Goal: Task Accomplishment & Management: Manage account settings

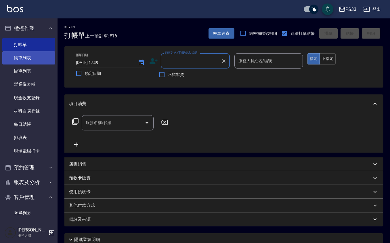
click at [26, 59] on link "帳單列表" at bounding box center [28, 57] width 53 height 13
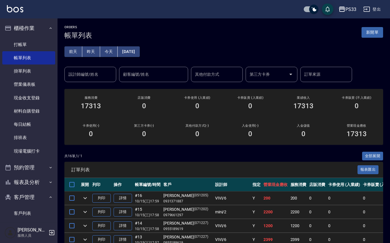
click at [129, 54] on button "[DATE]" at bounding box center [129, 51] width 22 height 11
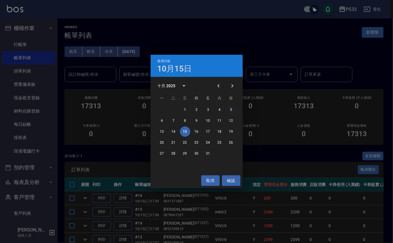
click at [228, 109] on button "5" at bounding box center [231, 109] width 10 height 10
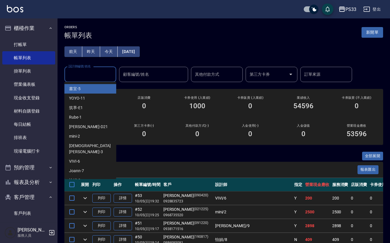
click at [102, 74] on input "設計師編號/姓名" at bounding box center [90, 74] width 47 height 10
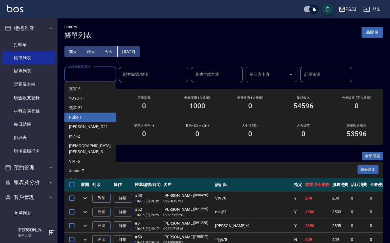
click at [83, 114] on div "Rube -1" at bounding box center [90, 117] width 52 height 9
type input "Rube-1"
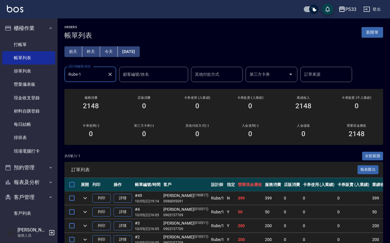
click at [104, 73] on input "Rube-1" at bounding box center [86, 74] width 38 height 10
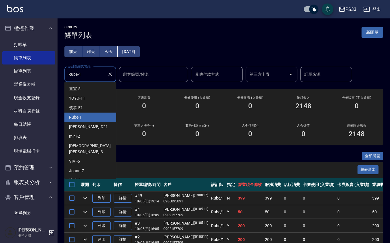
click at [130, 53] on button "[DATE]" at bounding box center [129, 51] width 22 height 11
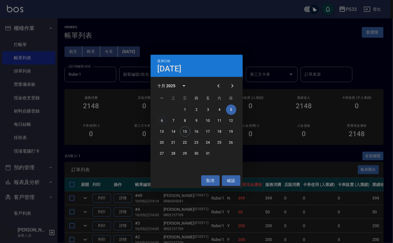
click at [158, 118] on button "6" at bounding box center [162, 120] width 10 height 10
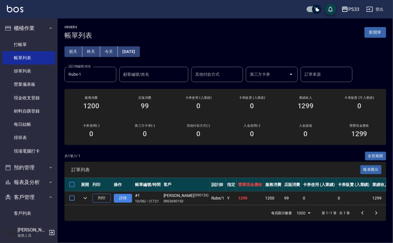
click at [118, 197] on link "詳情" at bounding box center [123, 198] width 18 height 9
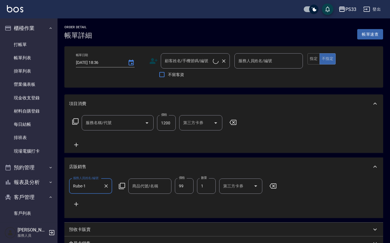
scroll to position [3, 0]
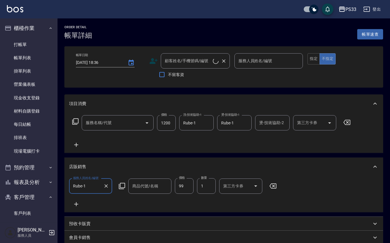
type input "[DATE] 17:21"
type input "Rube-1"
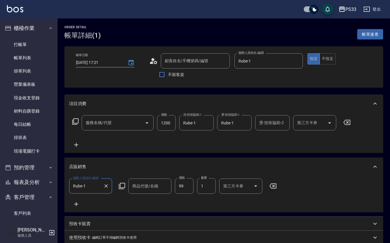
scroll to position [0, 0]
type input "設計燙髮(302)"
type input "金髮兒-迷幻純粹果油/10ml"
type input "[PERSON_NAME]/0903690150/090126"
click at [151, 60] on icon at bounding box center [153, 61] width 9 height 9
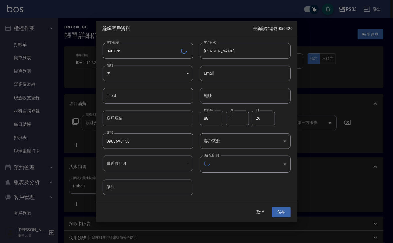
type input "f8ff64be-8655-4cd6-8277-1cb662395f0b"
click at [265, 213] on button "取消" at bounding box center [260, 211] width 18 height 11
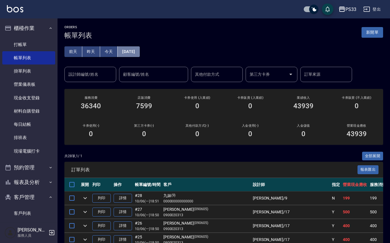
click at [125, 51] on button "[DATE]" at bounding box center [129, 51] width 22 height 11
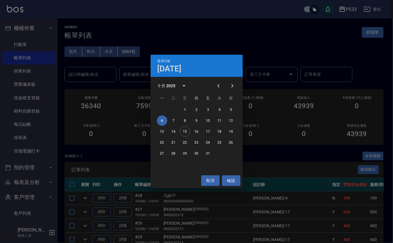
click at [101, 78] on div "選擇日期 [DATE] 十月 2025 一 二 三 四 五 六 日 1 2 3 4 5 6 7 8 9 10 11 12 13 14 15 16 17 18 …" at bounding box center [196, 121] width 393 height 243
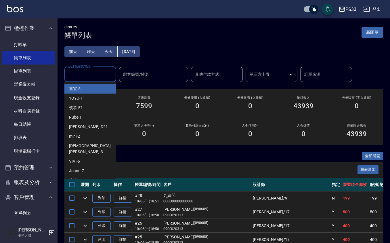
click at [101, 78] on input "設計師編號/姓名" at bounding box center [90, 74] width 47 height 10
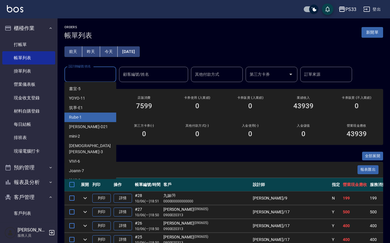
click at [100, 117] on div "Rube -1" at bounding box center [90, 117] width 52 height 9
type input "Rube-1"
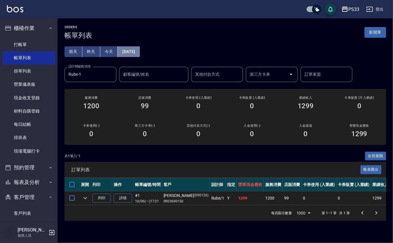
click at [131, 52] on button "[DATE]" at bounding box center [129, 51] width 22 height 11
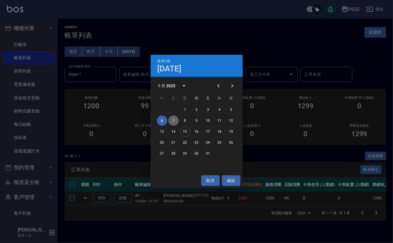
click at [172, 117] on button "7" at bounding box center [173, 120] width 10 height 10
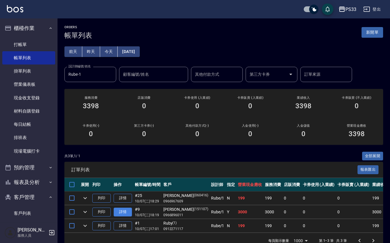
click at [128, 210] on link "詳情" at bounding box center [123, 211] width 18 height 9
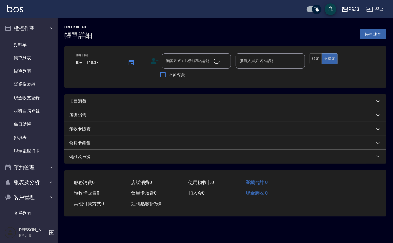
type input "[DATE] 18:19"
type input "Rube-1"
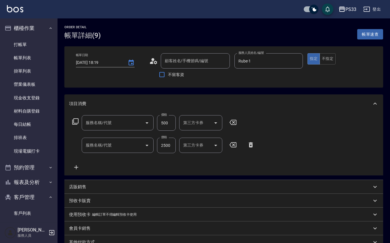
type input "[PERSON_NAME]/0966896011/151107"
type input "自備護髮(502)"
type input "設計染髮(404)"
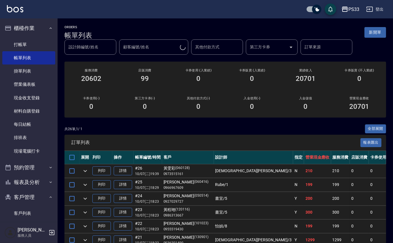
click at [89, 49] on input "設計師編號/姓名" at bounding box center [90, 47] width 47 height 10
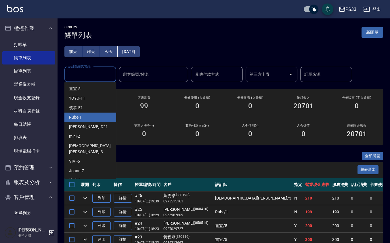
click at [81, 118] on span "Rube -1" at bounding box center [75, 117] width 13 height 6
type input "Rube-1"
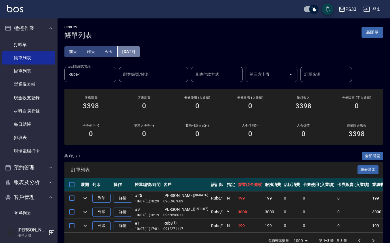
click at [140, 54] on button "[DATE]" at bounding box center [129, 51] width 22 height 11
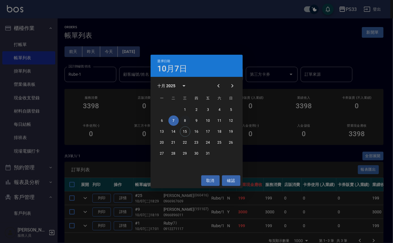
click at [186, 123] on button "8" at bounding box center [185, 120] width 10 height 10
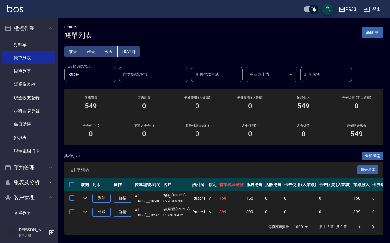
click at [140, 51] on button "[DATE]" at bounding box center [129, 51] width 22 height 11
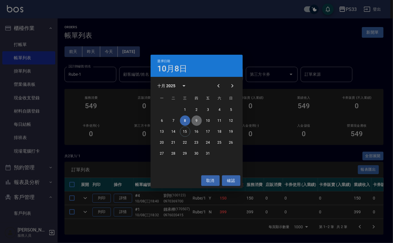
click at [195, 118] on button "9" at bounding box center [196, 120] width 10 height 10
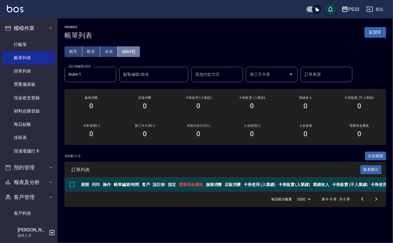
click at [140, 48] on button "[DATE]" at bounding box center [129, 51] width 22 height 11
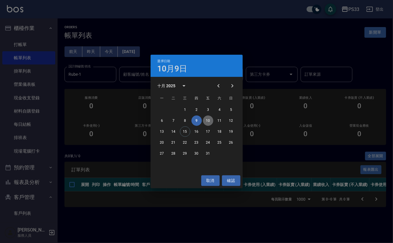
click at [210, 119] on button "10" at bounding box center [208, 120] width 10 height 10
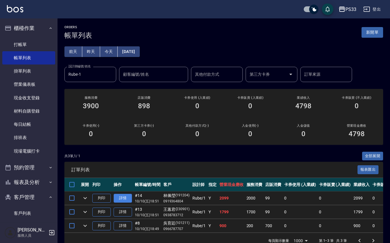
click at [117, 197] on link "詳情" at bounding box center [123, 198] width 18 height 9
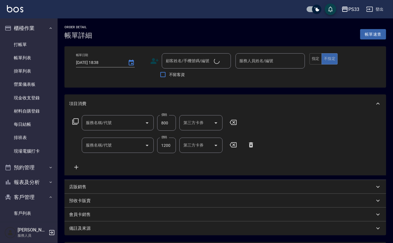
type input "[DATE] 18:51"
type input "Rube-1"
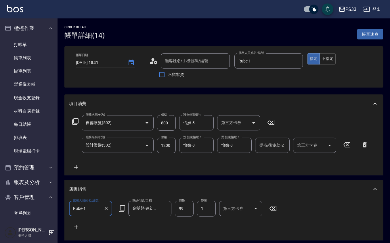
type input "自備護髮(502)"
type input "設計燙髮(302)"
type input "[PERSON_NAME]/0919364804/191204"
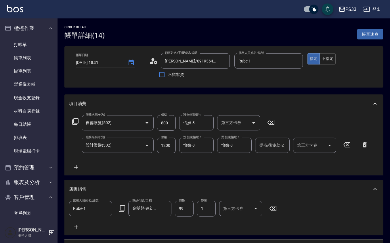
click at [154, 60] on circle at bounding box center [152, 59] width 3 height 3
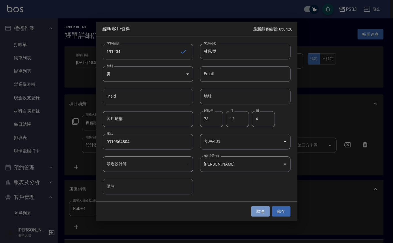
click at [264, 210] on button "取消" at bounding box center [260, 211] width 18 height 11
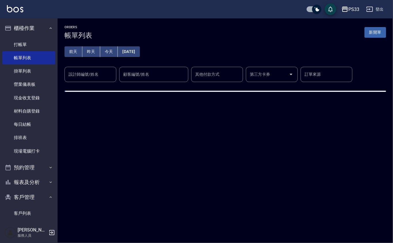
click at [96, 75] on div "設計師編號/姓名 設計師編號/姓名" at bounding box center [90, 74] width 52 height 15
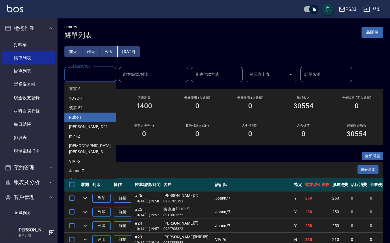
click at [93, 115] on div "Rube -1" at bounding box center [90, 117] width 52 height 9
type input "Rube-1"
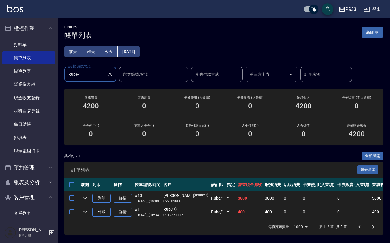
click at [132, 48] on button "[DATE]" at bounding box center [129, 51] width 22 height 11
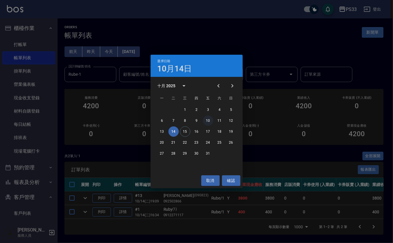
click at [210, 118] on button "10" at bounding box center [208, 120] width 10 height 10
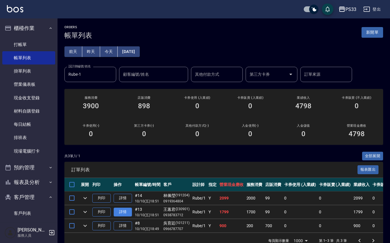
click at [127, 214] on link "詳情" at bounding box center [123, 211] width 18 height 9
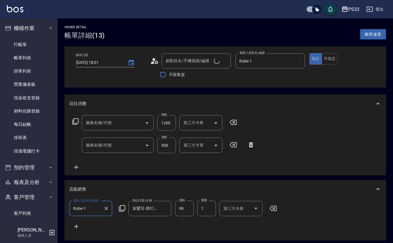
type input "[DATE] 18:51"
type input "Rube-1"
type input "設計燙髮(302)"
type input "自備護髮(502)"
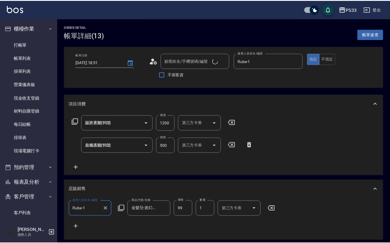
scroll to position [4, 0]
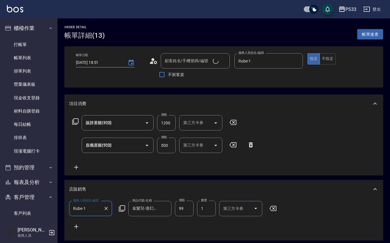
type input "[PERSON_NAME]/0938783712/230901"
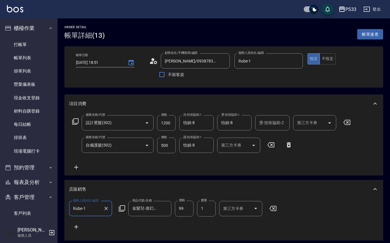
scroll to position [0, 0]
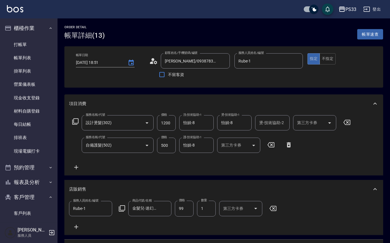
click at [153, 60] on circle at bounding box center [152, 59] width 3 height 3
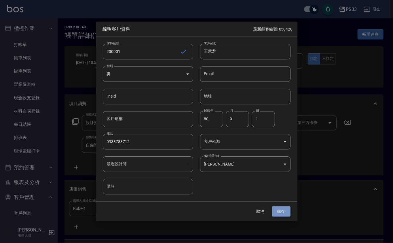
click at [279, 213] on button "儲存" at bounding box center [281, 211] width 18 height 11
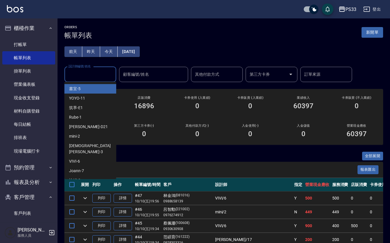
click at [94, 73] on input "設計師編號/姓名" at bounding box center [90, 74] width 47 height 10
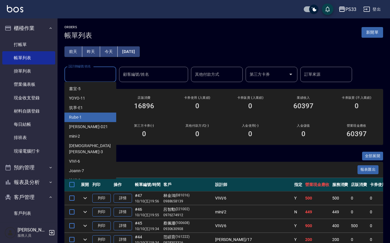
click at [87, 119] on div "Rube -1" at bounding box center [90, 117] width 52 height 9
type input "Rube-1"
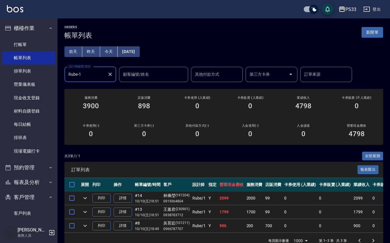
click at [130, 53] on button "[DATE]" at bounding box center [129, 51] width 22 height 11
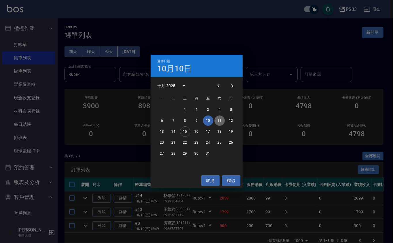
click at [218, 120] on button "11" at bounding box center [219, 120] width 10 height 10
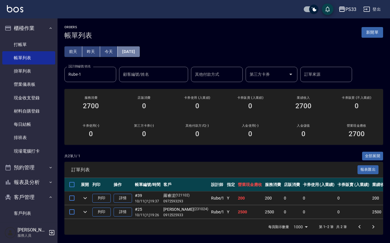
click at [140, 51] on button "[DATE]" at bounding box center [129, 51] width 22 height 11
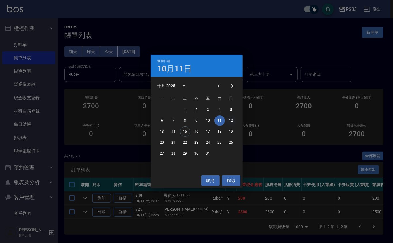
click at [227, 121] on button "12" at bounding box center [231, 120] width 10 height 10
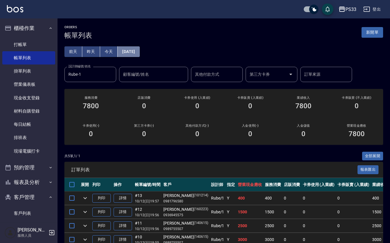
click at [131, 48] on button "[DATE]" at bounding box center [129, 51] width 22 height 11
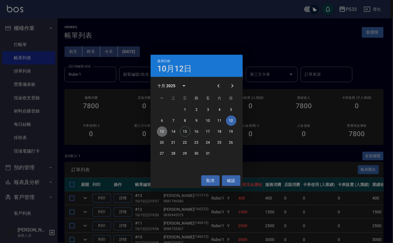
click at [165, 128] on button "13" at bounding box center [162, 131] width 10 height 10
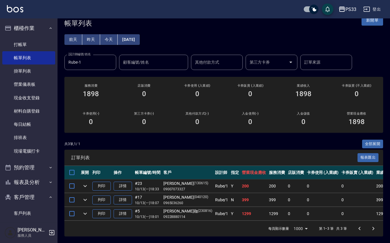
scroll to position [19, 0]
click at [126, 209] on link "詳情" at bounding box center [123, 213] width 18 height 9
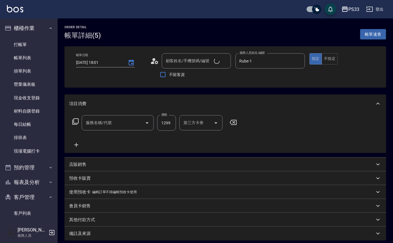
type input "[DATE] 18:01"
type input "Rube-1"
type input "[PERSON_NAME]耞/09228880114/230816"
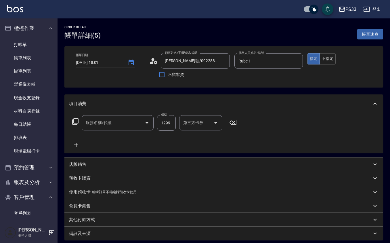
type input "設計燙髮(302)"
click at [151, 57] on icon at bounding box center [153, 61] width 9 height 9
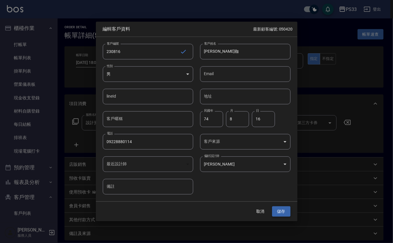
drag, startPoint x: 280, startPoint y: 212, endPoint x: 273, endPoint y: 212, distance: 6.9
click at [280, 213] on button "儲存" at bounding box center [281, 211] width 18 height 11
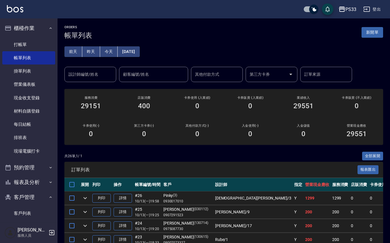
click at [90, 68] on div "設計師編號/姓名" at bounding box center [90, 74] width 52 height 15
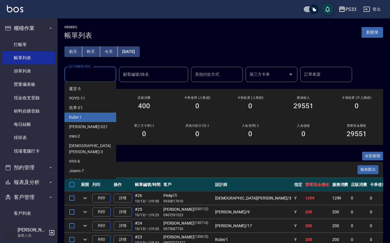
click at [88, 112] on ul "書宜 -5 YOYO -11 筑葶 -E1 Rube -1 瑪沙 -D21 mini -2 瑜[PERSON_NAME] -3 VIVI -6 Joann -…" at bounding box center [90, 130] width 52 height 97
click at [87, 113] on div "Rube -1" at bounding box center [90, 117] width 52 height 9
type input "Rube-1"
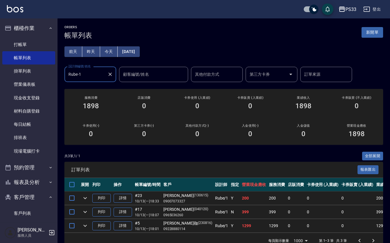
click at [125, 52] on button "[DATE]" at bounding box center [129, 51] width 22 height 11
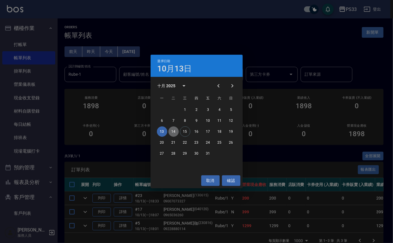
click at [172, 128] on button "14" at bounding box center [173, 131] width 10 height 10
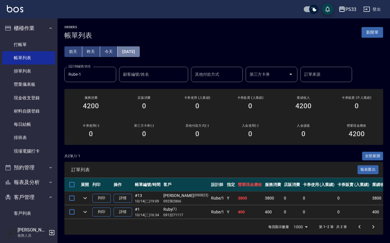
click at [137, 50] on button "[DATE]" at bounding box center [129, 51] width 22 height 11
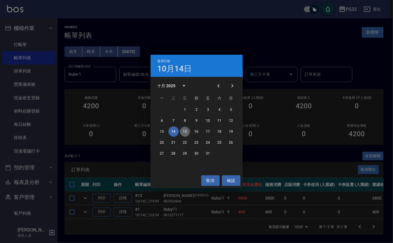
click at [184, 129] on button "15" at bounding box center [185, 131] width 10 height 10
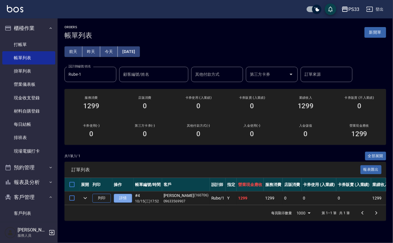
click at [125, 199] on link "詳情" at bounding box center [123, 198] width 18 height 9
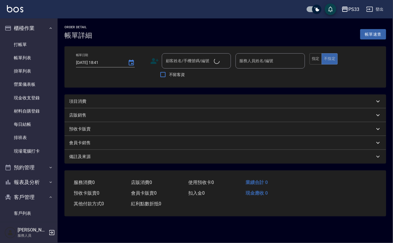
type input "[DATE] 17:52"
type input "Rube-1"
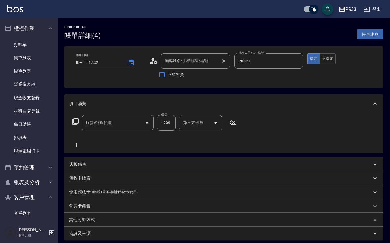
type input "[PERSON_NAME]/09633569907/160706"
type input "設計燙髮(302)"
click at [154, 60] on icon at bounding box center [153, 61] width 9 height 9
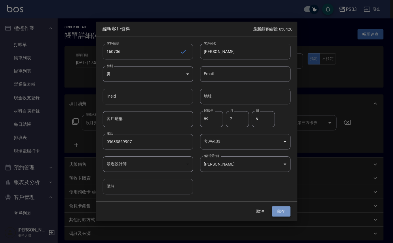
click at [273, 212] on button "儲存" at bounding box center [281, 211] width 18 height 11
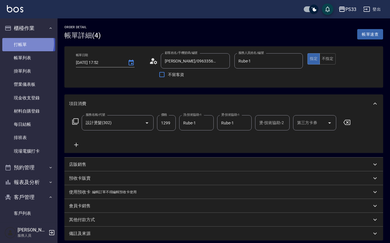
click at [26, 43] on link "打帳單" at bounding box center [28, 44] width 53 height 13
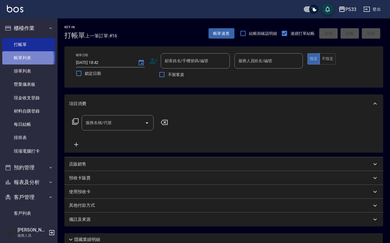
click at [22, 58] on link "帳單列表" at bounding box center [28, 57] width 53 height 13
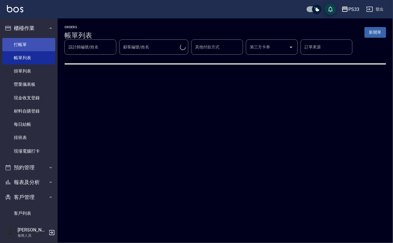
click at [38, 44] on link "打帳單" at bounding box center [28, 44] width 53 height 13
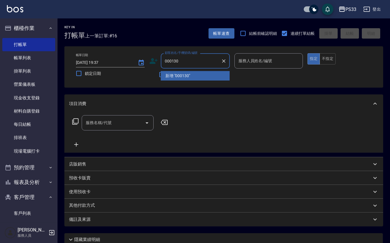
type input "000130"
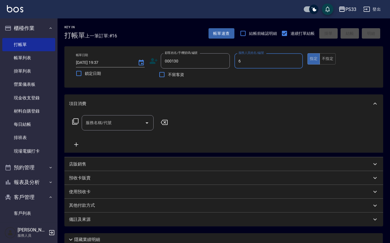
type input "VIVI-6"
type button "true"
type input "[PERSON_NAME]/0955390130/000130"
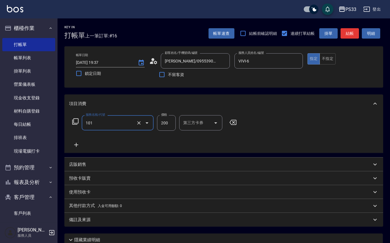
type input "洗髮(101)"
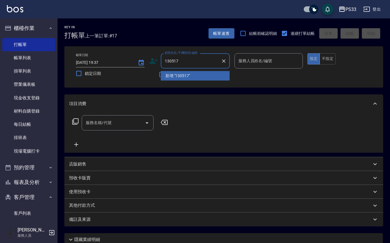
type input "130517"
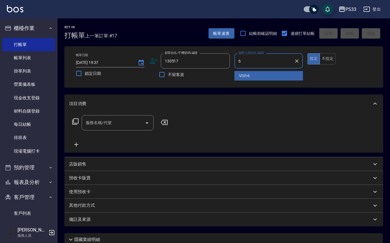
type input "VIVI-6"
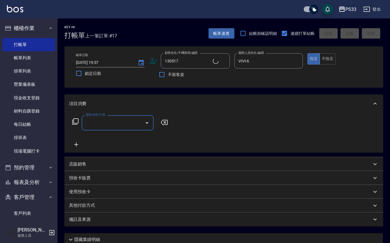
type input "[PERSON_NAME]/0965712182/130517"
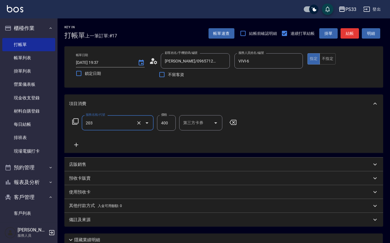
type input "指定單剪(203)"
type input "300"
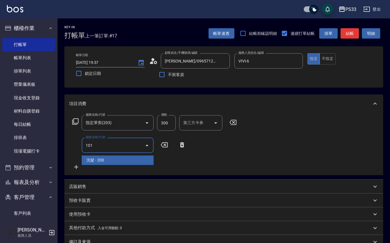
type input "洗髮(101)"
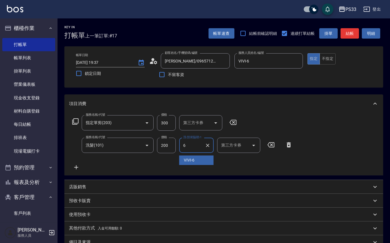
type input "VIVI-6"
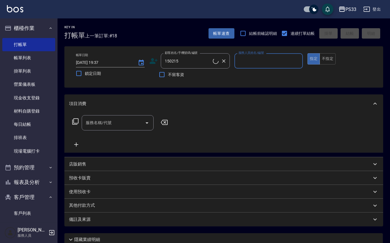
type input "[PERSON_NAME]/0909192760/150215"
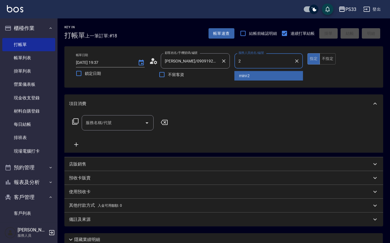
type input "mini-2"
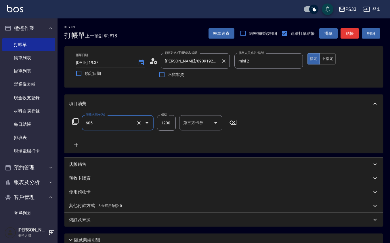
type input "髮原素醫學頭皮養護洗髮(605)"
type input "mini-2"
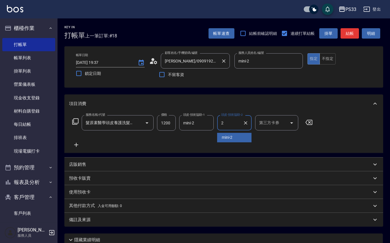
type input "mini-2"
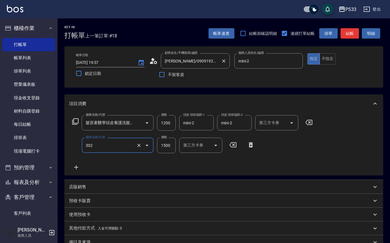
type input "設計燙髮(302)"
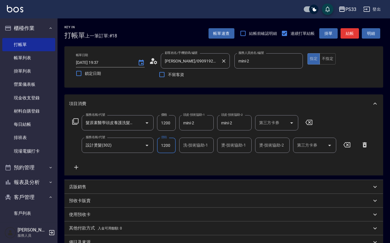
type input "1200"
type input "mini-2"
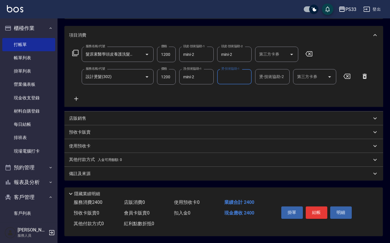
scroll to position [70, 0]
click at [314, 207] on button "結帳" at bounding box center [317, 212] width 22 height 12
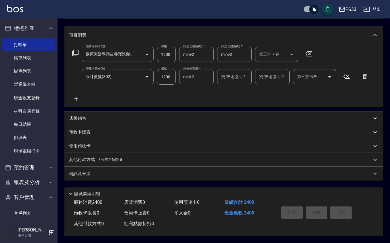
type input "[DATE] 19:45"
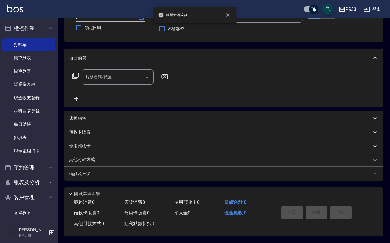
scroll to position [0, 0]
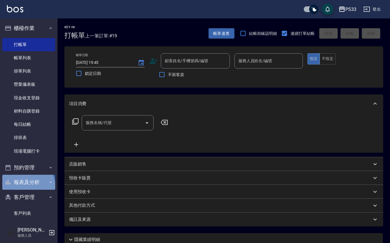
click at [24, 187] on button "報表及分析" at bounding box center [28, 182] width 53 height 15
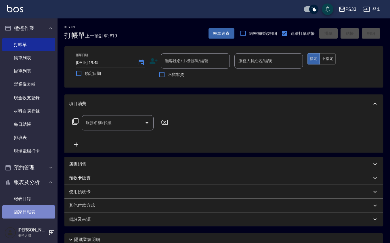
click at [28, 212] on link "店家日報表" at bounding box center [28, 211] width 53 height 13
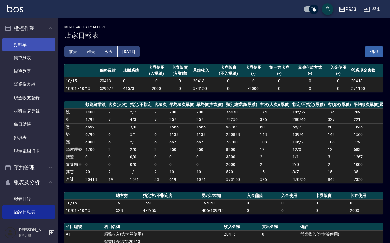
drag, startPoint x: 29, startPoint y: 56, endPoint x: 31, endPoint y: 48, distance: 8.1
click at [29, 56] on link "帳單列表" at bounding box center [28, 57] width 53 height 13
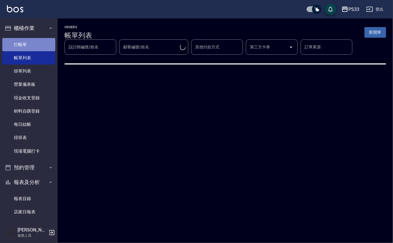
click at [31, 47] on link "打帳單" at bounding box center [28, 44] width 53 height 13
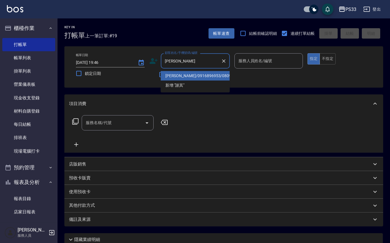
click at [199, 75] on li "[PERSON_NAME]/0916896953/080927" at bounding box center [195, 75] width 69 height 9
type input "[PERSON_NAME]/0916896953/080927"
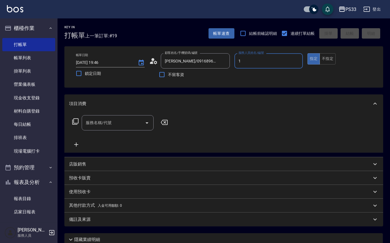
type input "Rube-1"
type button "true"
type input "."
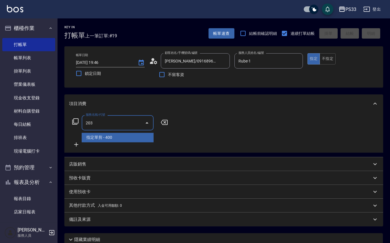
type input "指定單剪(203)"
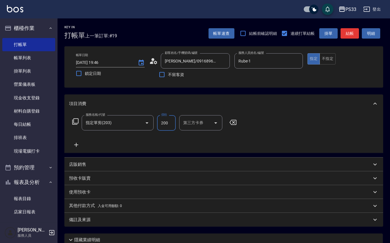
type input "200"
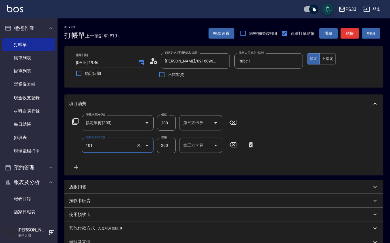
type input "洗髮(101)"
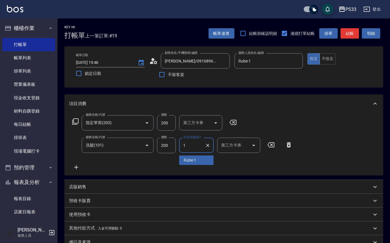
type input "Rube-1"
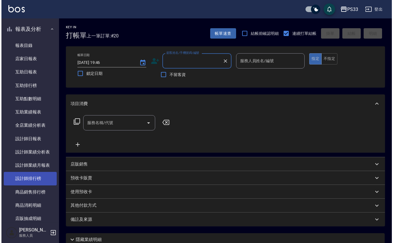
scroll to position [153, 0]
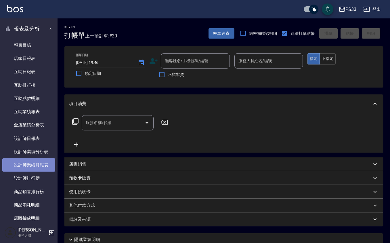
click at [31, 158] on link "設計師業績月報表" at bounding box center [28, 164] width 53 height 13
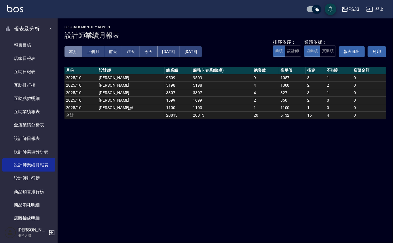
click at [74, 48] on button "本月" at bounding box center [73, 51] width 18 height 11
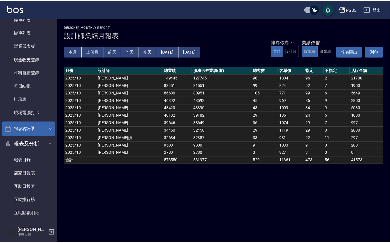
scroll to position [115, 0]
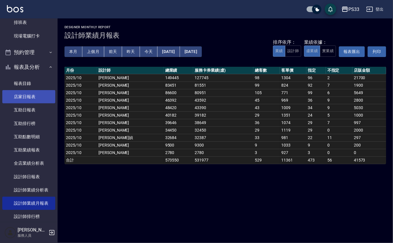
click at [34, 98] on link "店家日報表" at bounding box center [28, 96] width 53 height 13
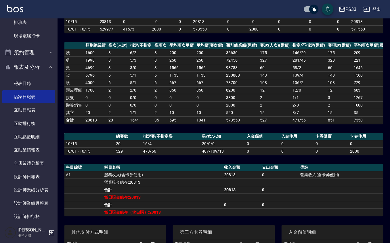
scroll to position [116, 0]
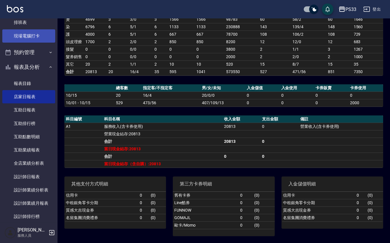
click at [28, 35] on link "現場電腦打卡" at bounding box center [28, 35] width 53 height 13
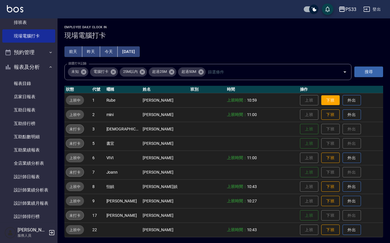
click at [323, 100] on button "下班" at bounding box center [330, 100] width 18 height 10
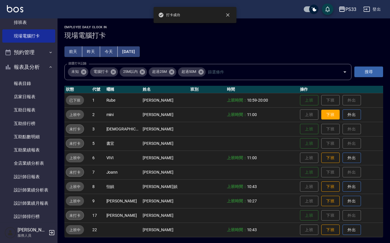
click at [322, 115] on button "下班" at bounding box center [330, 115] width 18 height 10
click at [321, 158] on button "下班" at bounding box center [330, 158] width 18 height 10
click at [328, 183] on button "下班" at bounding box center [330, 187] width 18 height 10
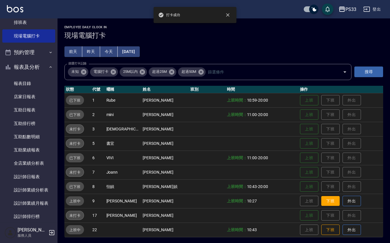
click at [327, 203] on button "下班" at bounding box center [330, 201] width 18 height 10
click at [326, 231] on button "下班" at bounding box center [330, 230] width 18 height 10
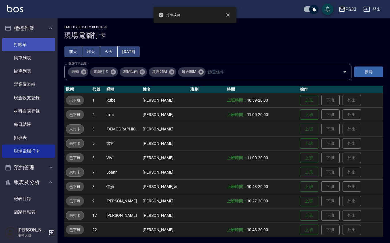
click at [12, 42] on link "打帳單" at bounding box center [28, 44] width 53 height 13
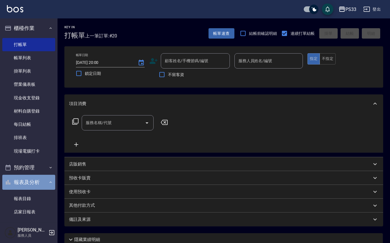
click at [36, 180] on button "報表及分析" at bounding box center [28, 182] width 53 height 15
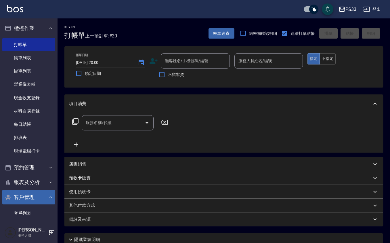
click at [28, 199] on button "客戶管理" at bounding box center [28, 197] width 53 height 15
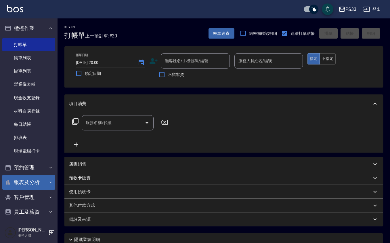
click at [26, 180] on button "報表及分析" at bounding box center [28, 182] width 53 height 15
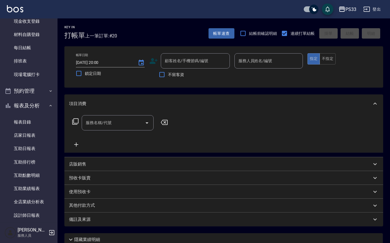
scroll to position [115, 0]
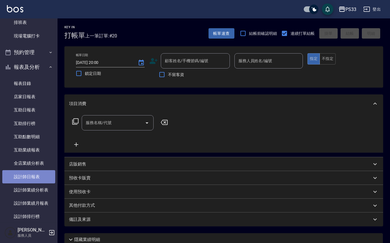
click at [35, 177] on link "設計師日報表" at bounding box center [28, 176] width 53 height 13
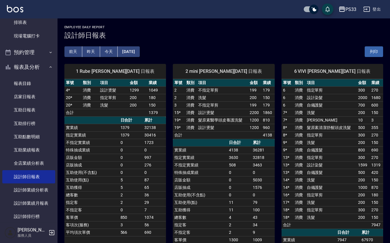
click at [90, 55] on button "昨天" at bounding box center [91, 51] width 18 height 11
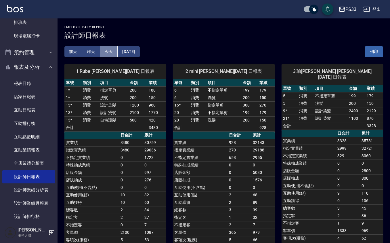
click at [108, 56] on button "今天" at bounding box center [109, 51] width 18 height 11
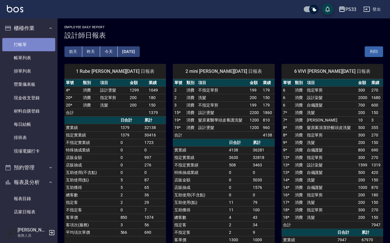
click at [39, 43] on link "打帳單" at bounding box center [28, 44] width 53 height 13
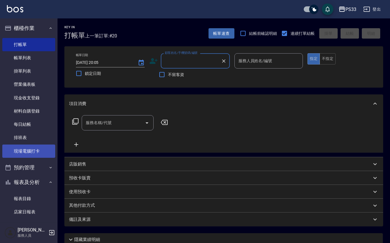
click at [24, 147] on link "現場電腦打卡" at bounding box center [28, 150] width 53 height 13
